Goal: Navigation & Orientation: Find specific page/section

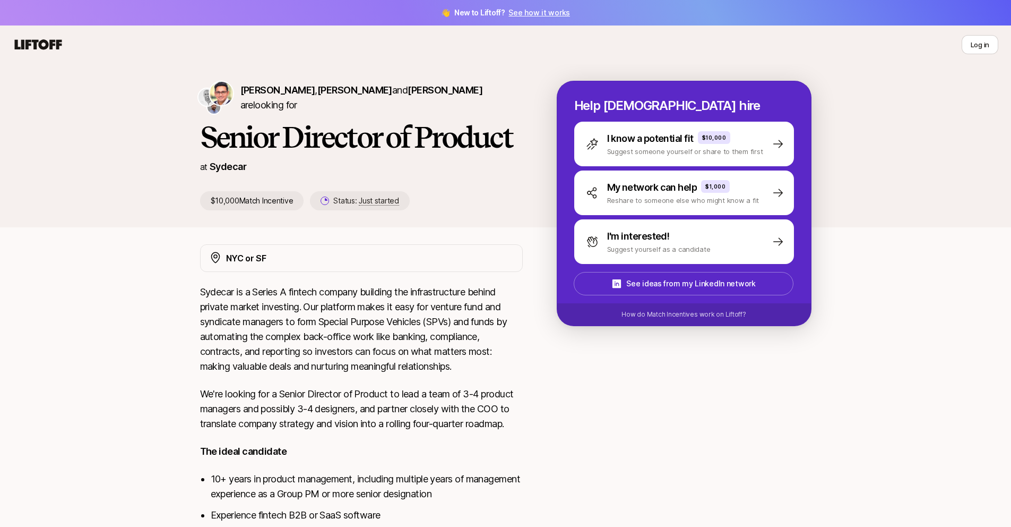
click at [40, 44] on icon at bounding box center [38, 44] width 47 height 10
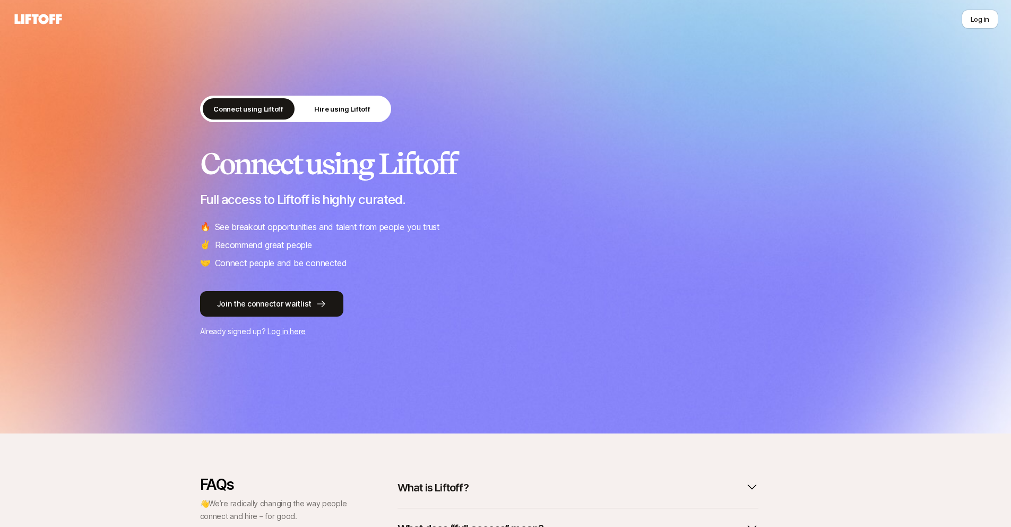
click at [25, 42] on div "Connect using Liftoff Hire using Liftoff Connect using Liftoff Full access to L…" at bounding box center [505, 216] width 1011 height 433
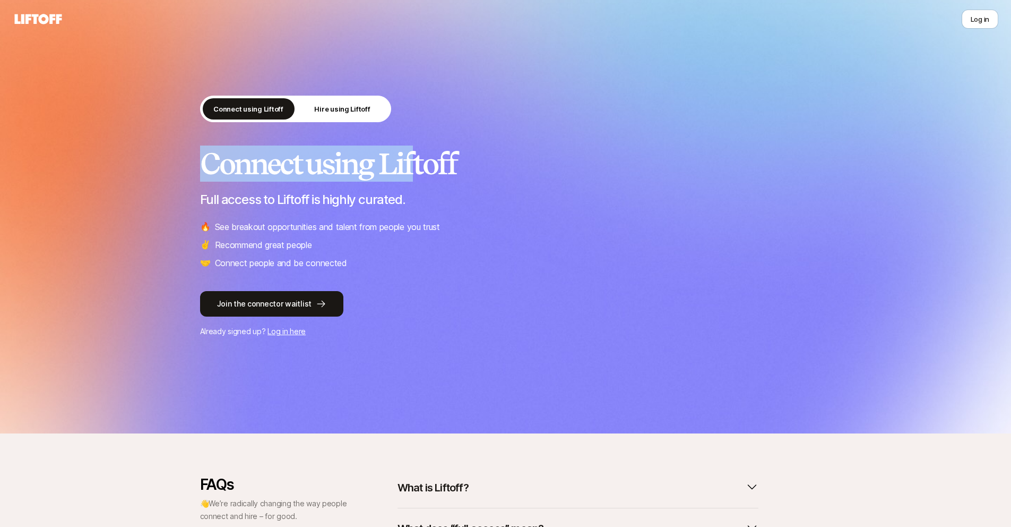
drag, startPoint x: 518, startPoint y: 505, endPoint x: 452, endPoint y: 162, distance: 349.2
click at [452, 162] on div "Connect using Liftoff Hire using Liftoff Connect using Liftoff Full access to L…" at bounding box center [505, 216] width 1011 height 433
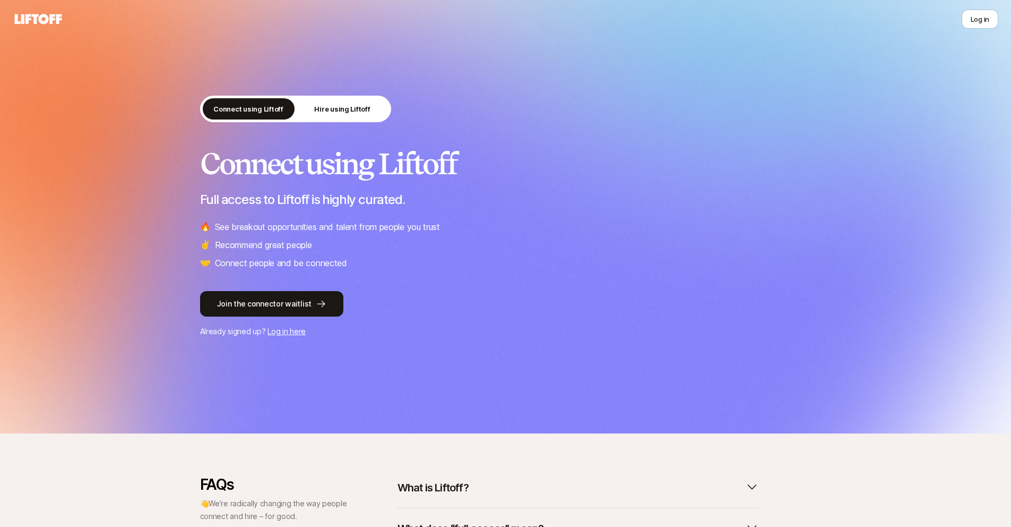
click at [453, 162] on h2 "Connect using Liftoff" at bounding box center [505, 164] width 611 height 32
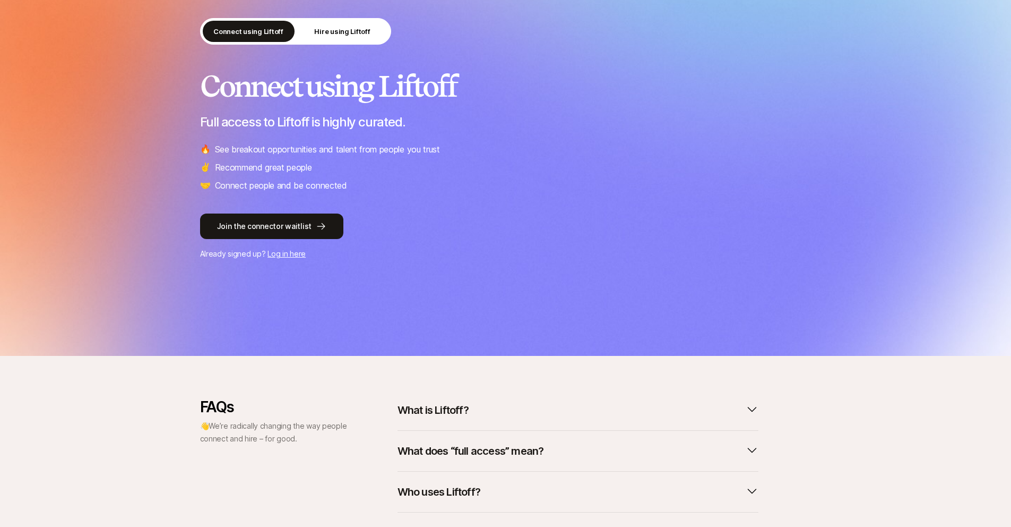
scroll to position [78, 0]
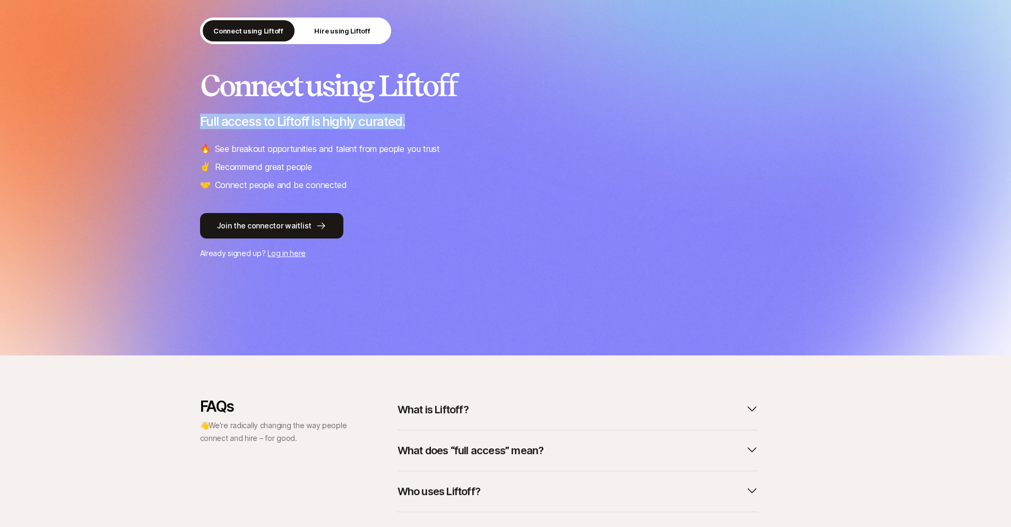
drag, startPoint x: 453, startPoint y: 162, endPoint x: 423, endPoint y: 119, distance: 53.0
click at [423, 119] on div "Connect using Liftoff Hire using Liftoff Connect using Liftoff Full access to L…" at bounding box center [505, 138] width 1011 height 433
click at [426, 119] on p "Full access to Liftoff is highly curated." at bounding box center [505, 121] width 611 height 15
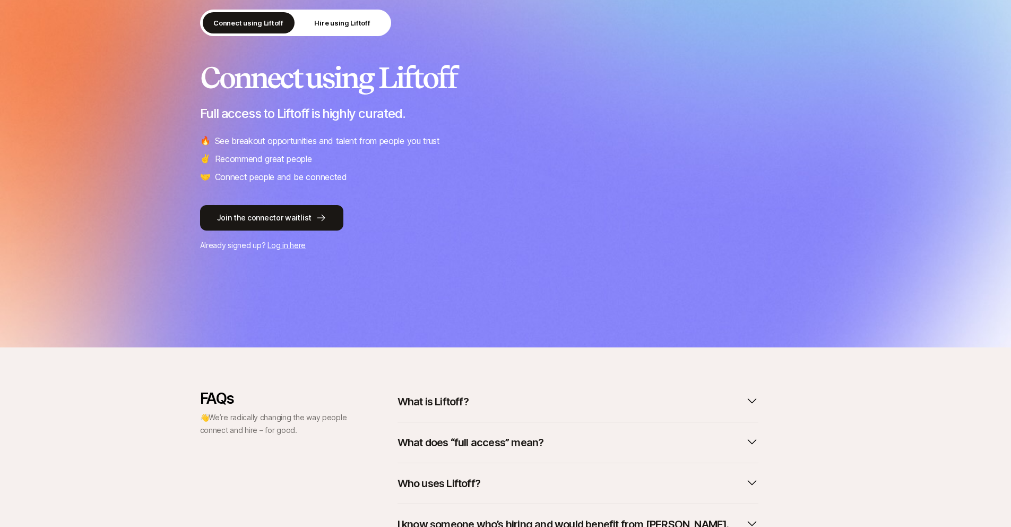
scroll to position [0, 0]
